Goal: Information Seeking & Learning: Stay updated

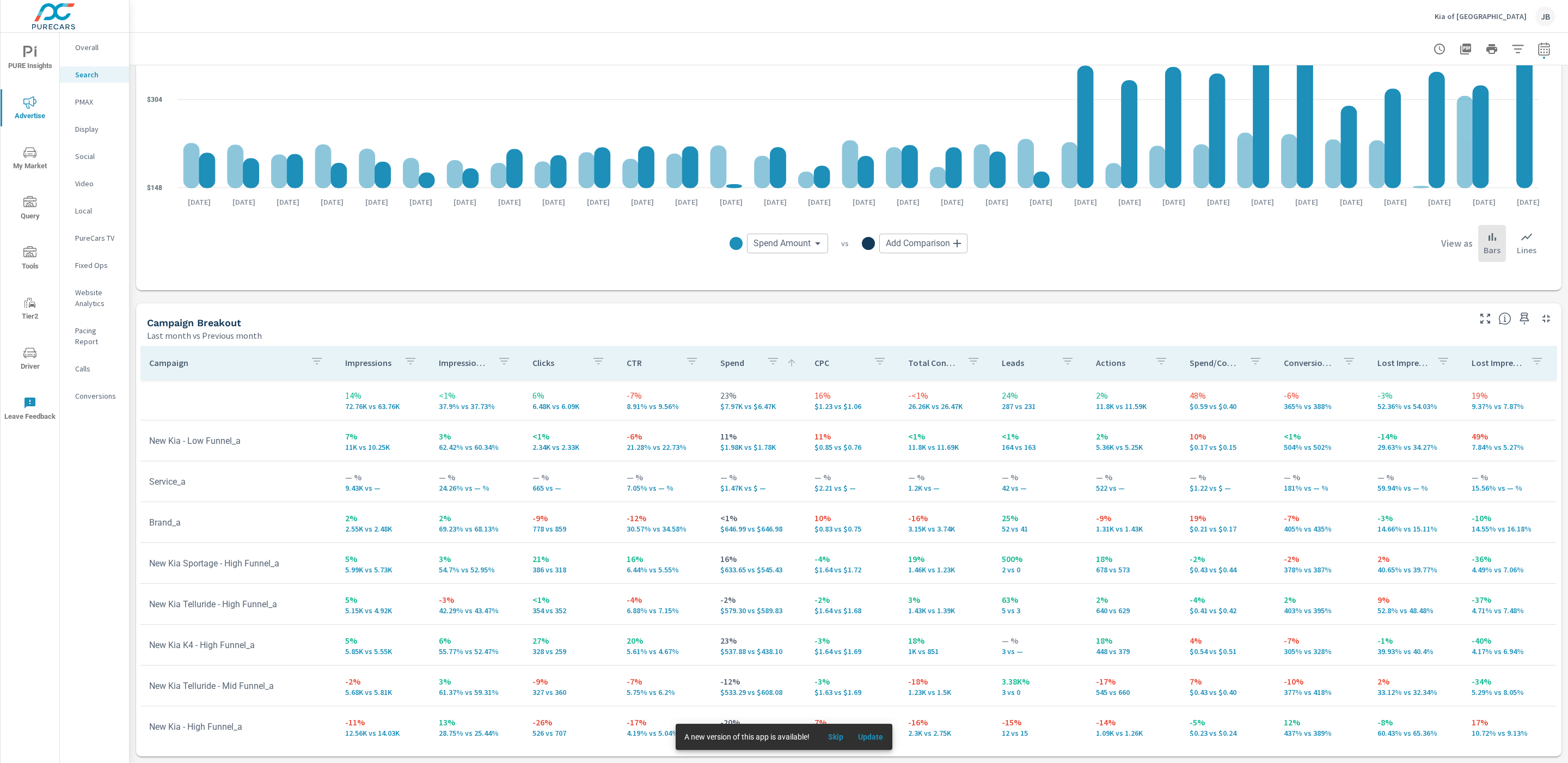
scroll to position [356, 0]
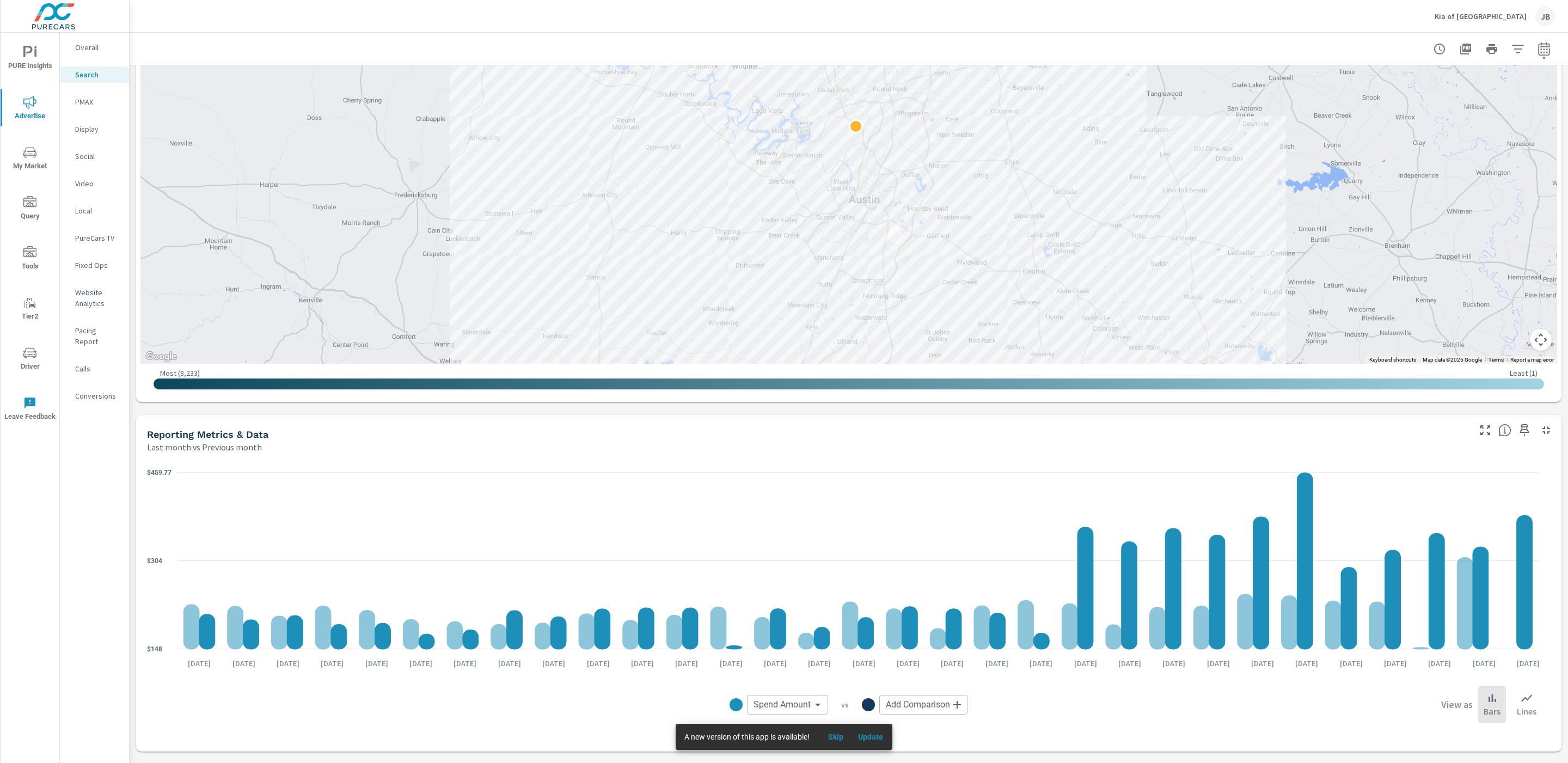
click at [37, 357] on span "Driver" at bounding box center [29, 359] width 52 height 27
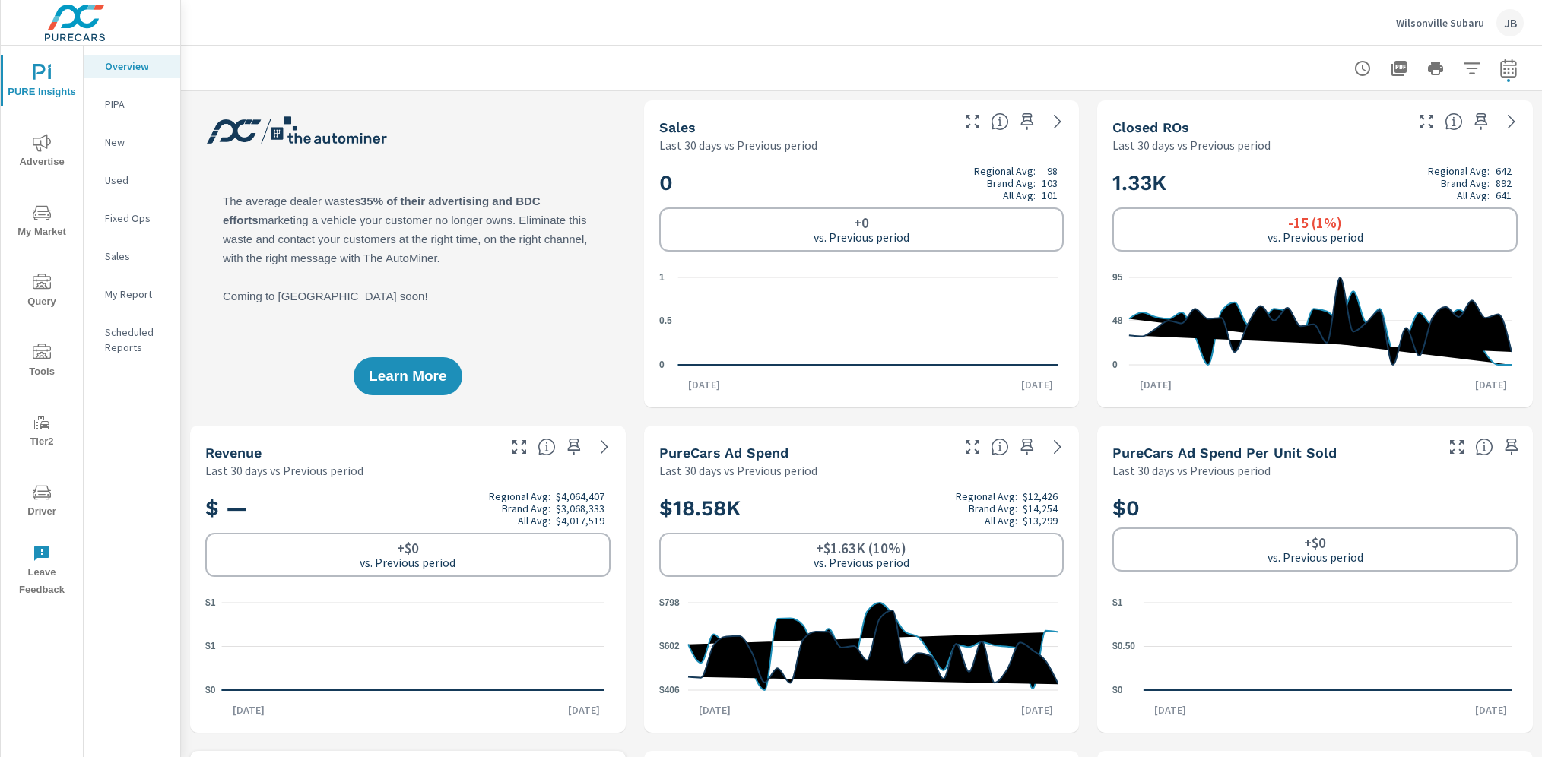
scroll to position [1, 0]
